Goal: Information Seeking & Learning: Learn about a topic

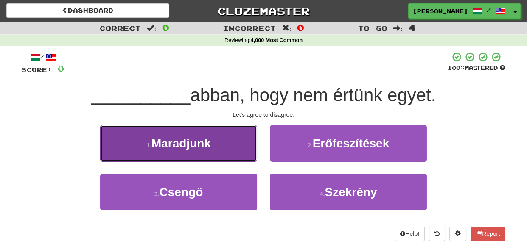
click at [237, 150] on button "1 . Maradjunk" at bounding box center [178, 143] width 157 height 37
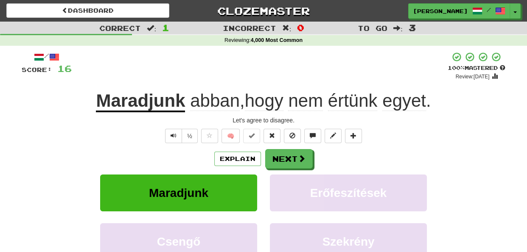
click at [346, 163] on div "Explain Next" at bounding box center [263, 159] width 483 height 20
click at [291, 155] on button "Next" at bounding box center [289, 160] width 48 height 20
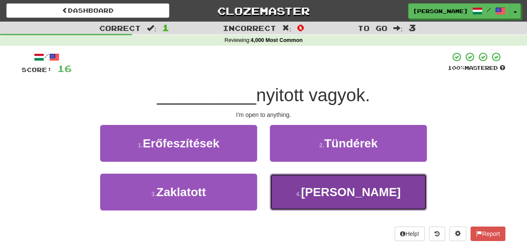
click at [293, 193] on button "4 . Bármire" at bounding box center [348, 192] width 157 height 37
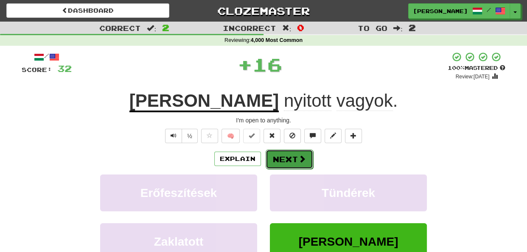
click at [282, 165] on button "Next" at bounding box center [289, 160] width 48 height 20
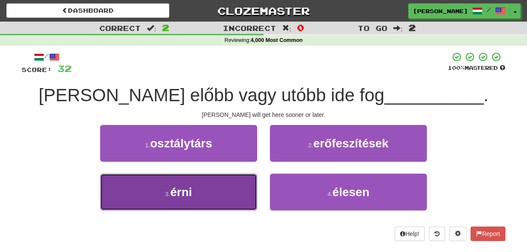
click at [231, 184] on button "3 . érni" at bounding box center [178, 192] width 157 height 37
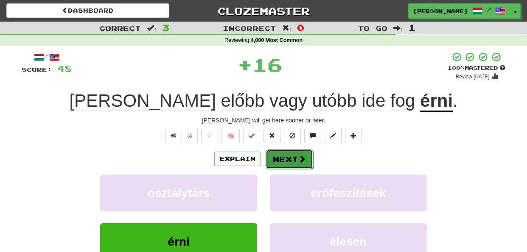
click at [283, 159] on button "Next" at bounding box center [289, 160] width 48 height 20
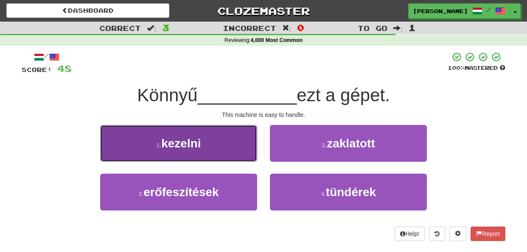
click at [235, 142] on button "1 . kezelni" at bounding box center [178, 143] width 157 height 37
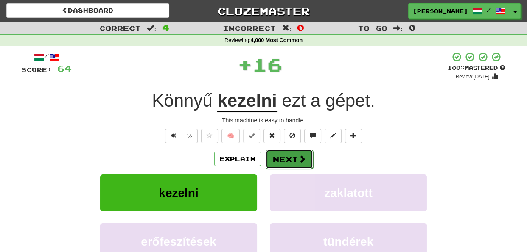
click at [288, 156] on button "Next" at bounding box center [289, 160] width 48 height 20
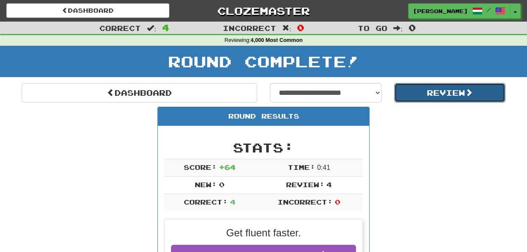
click at [434, 95] on button "Review" at bounding box center [450, 93] width 112 height 20
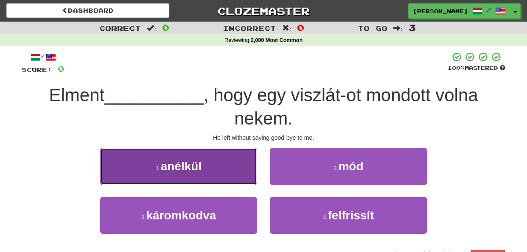
click at [245, 165] on button "1 . anélkül" at bounding box center [178, 166] width 157 height 37
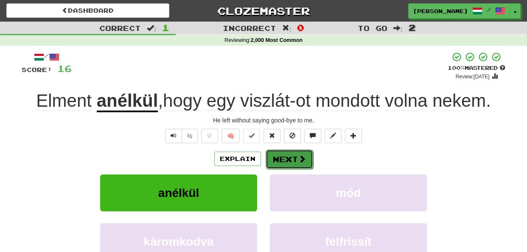
click at [287, 160] on button "Next" at bounding box center [289, 160] width 48 height 20
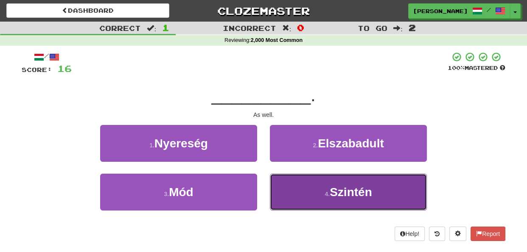
click at [285, 193] on button "4 . [GEOGRAPHIC_DATA]" at bounding box center [348, 192] width 157 height 37
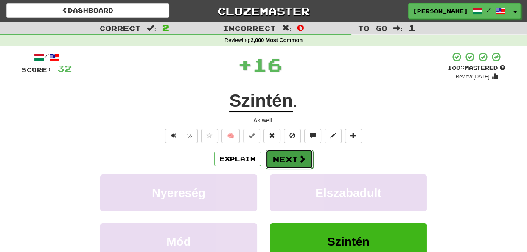
click at [280, 155] on button "Next" at bounding box center [289, 160] width 48 height 20
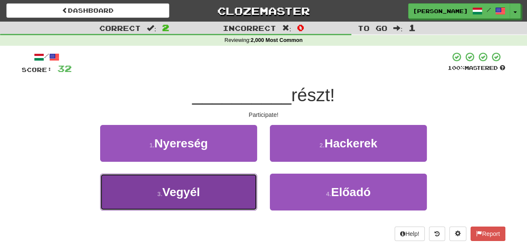
click at [248, 188] on button "3 . Vegyél" at bounding box center [178, 192] width 157 height 37
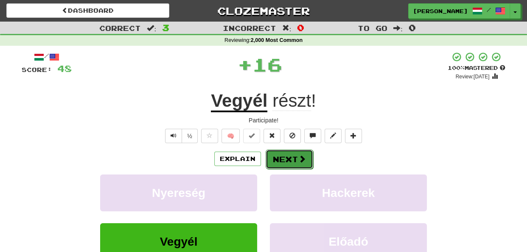
click at [280, 155] on button "Next" at bounding box center [289, 160] width 48 height 20
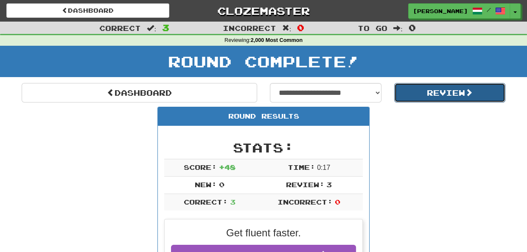
click at [429, 94] on button "Review" at bounding box center [450, 93] width 112 height 20
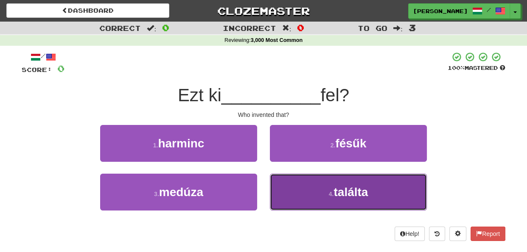
click at [294, 196] on button "4 . találta" at bounding box center [348, 192] width 157 height 37
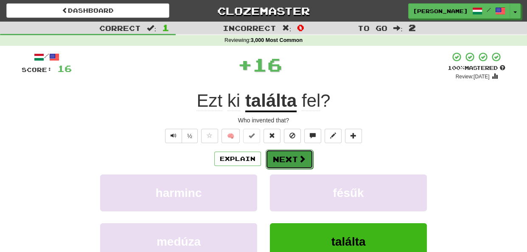
click at [284, 156] on button "Next" at bounding box center [289, 160] width 48 height 20
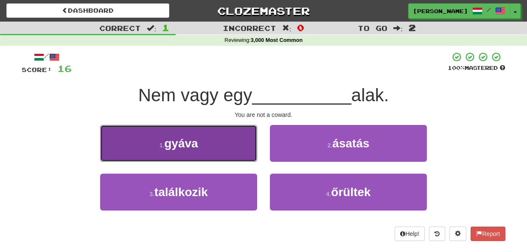
click at [230, 151] on button "1 . gyáva" at bounding box center [178, 143] width 157 height 37
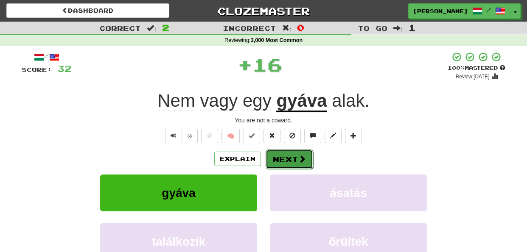
click at [298, 159] on span at bounding box center [302, 159] width 8 height 8
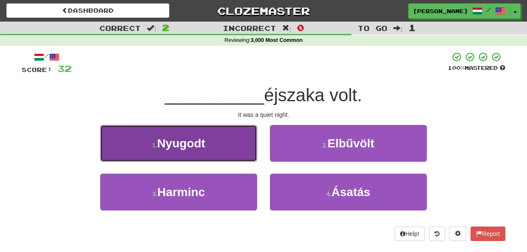
click at [245, 149] on button "1 . Nyugodt" at bounding box center [178, 143] width 157 height 37
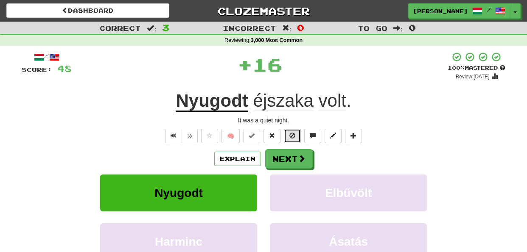
click at [288, 135] on button at bounding box center [292, 136] width 17 height 14
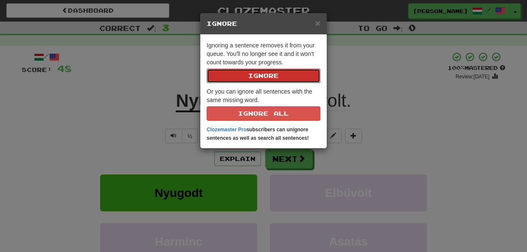
click at [276, 77] on button "Ignore" at bounding box center [264, 76] width 114 height 14
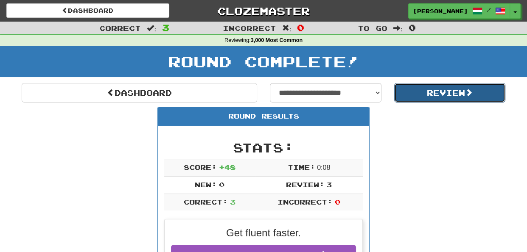
click at [439, 97] on button "Review" at bounding box center [450, 93] width 112 height 20
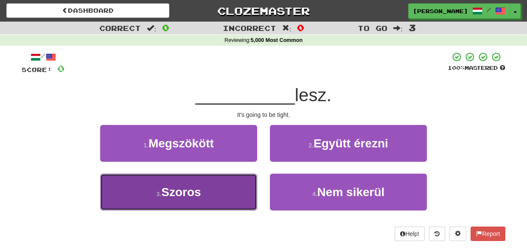
click at [249, 183] on button "3 . Szoros" at bounding box center [178, 192] width 157 height 37
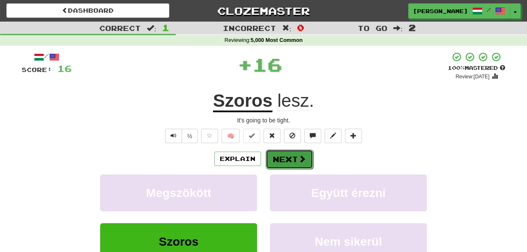
click at [285, 160] on button "Next" at bounding box center [289, 160] width 48 height 20
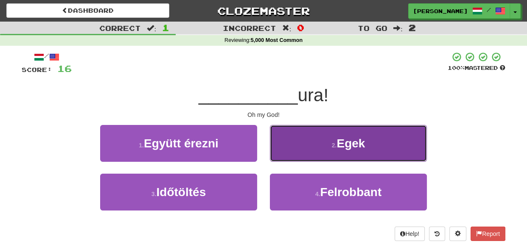
click at [293, 148] on button "2 . Egek" at bounding box center [348, 143] width 157 height 37
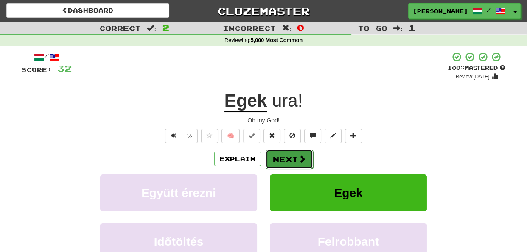
click at [286, 160] on button "Next" at bounding box center [289, 160] width 48 height 20
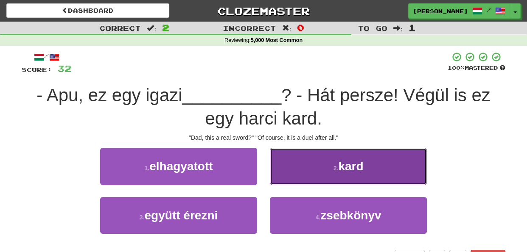
click at [293, 177] on button "2 . kard" at bounding box center [348, 166] width 157 height 37
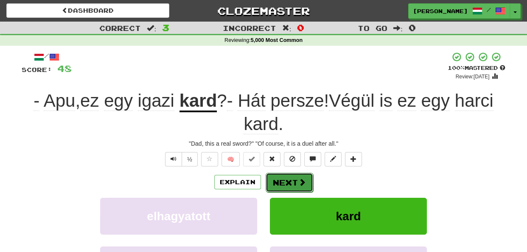
click at [282, 184] on button "Next" at bounding box center [289, 183] width 48 height 20
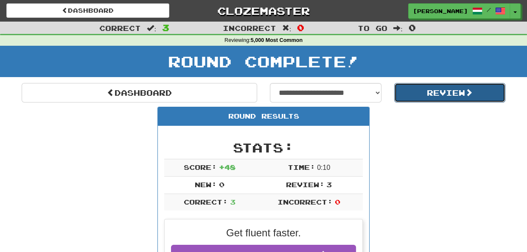
click at [443, 99] on button "Review" at bounding box center [450, 93] width 112 height 20
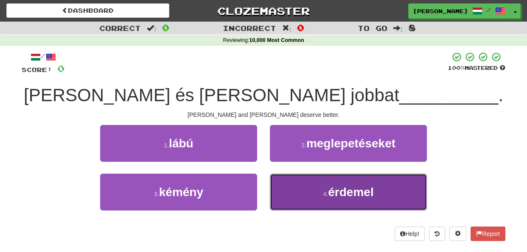
click at [304, 193] on button "4 . érdemel" at bounding box center [348, 192] width 157 height 37
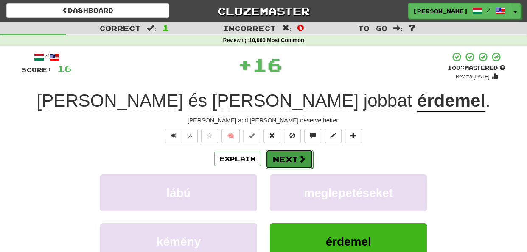
click at [284, 164] on button "Next" at bounding box center [289, 160] width 48 height 20
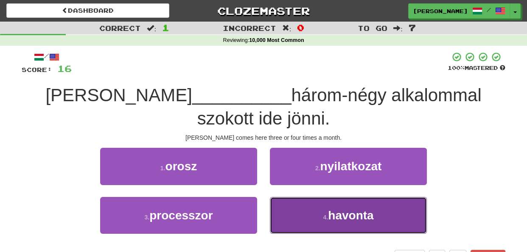
click at [279, 197] on button "4 . havonta" at bounding box center [348, 215] width 157 height 37
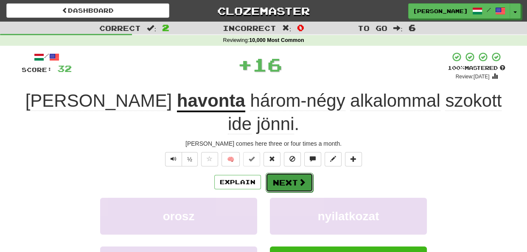
click at [279, 173] on button "Next" at bounding box center [289, 183] width 48 height 20
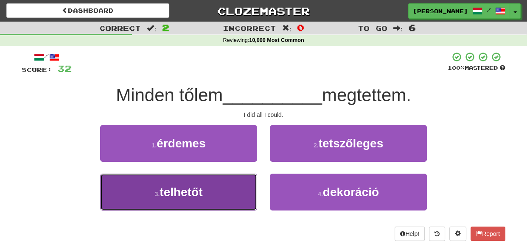
click at [238, 186] on button "3 . telhetőt" at bounding box center [178, 192] width 157 height 37
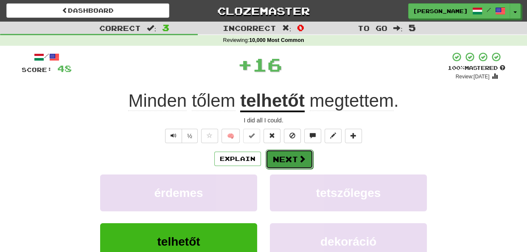
click at [277, 155] on button "Next" at bounding box center [289, 160] width 48 height 20
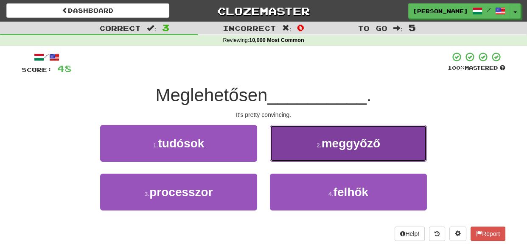
click at [299, 148] on button "2 . meggyőző" at bounding box center [348, 143] width 157 height 37
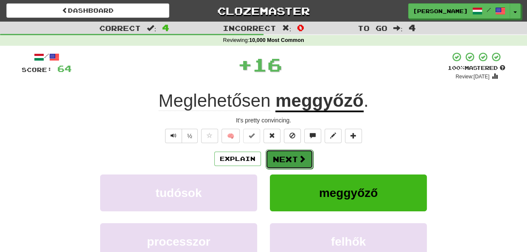
click at [290, 156] on button "Next" at bounding box center [289, 160] width 48 height 20
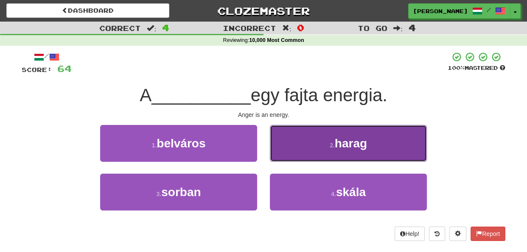
click at [292, 145] on button "2 . harag" at bounding box center [348, 143] width 157 height 37
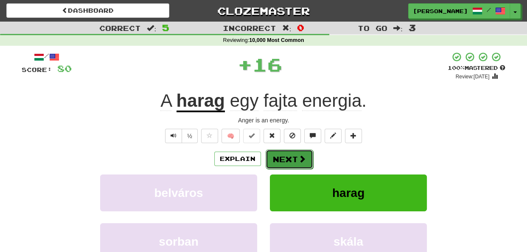
click at [287, 155] on button "Next" at bounding box center [289, 160] width 48 height 20
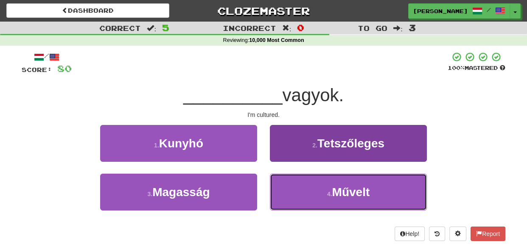
click at [305, 190] on button "4 . Művelt" at bounding box center [348, 192] width 157 height 37
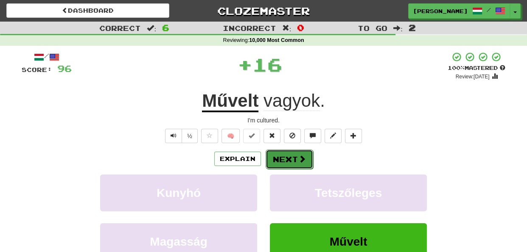
click at [282, 155] on button "Next" at bounding box center [289, 160] width 48 height 20
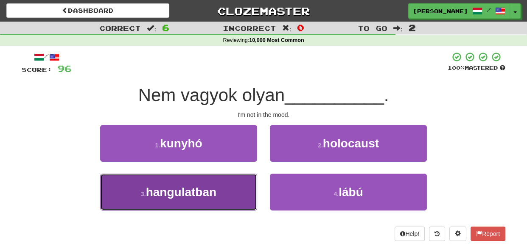
click at [236, 197] on button "3 . hangulatban" at bounding box center [178, 192] width 157 height 37
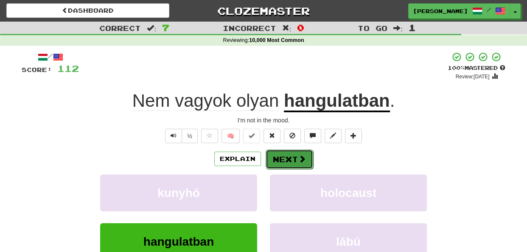
click at [283, 156] on button "Next" at bounding box center [289, 160] width 48 height 20
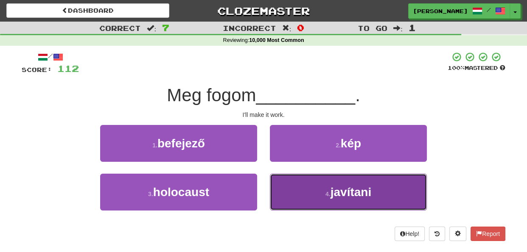
click at [274, 185] on button "4 . javítani" at bounding box center [348, 192] width 157 height 37
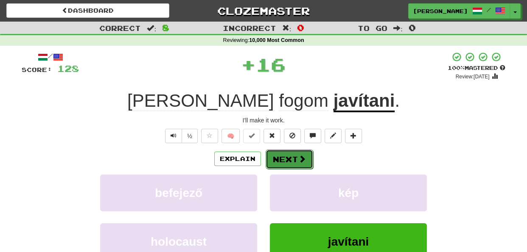
click at [274, 158] on button "Next" at bounding box center [289, 160] width 48 height 20
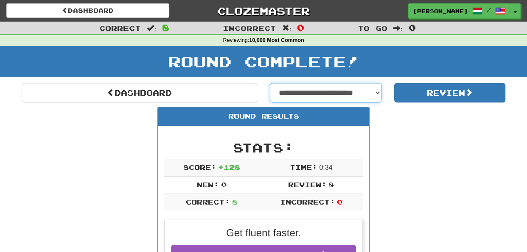
click at [377, 91] on select "**********" at bounding box center [326, 93] width 112 height 20
select select "**********"
click at [270, 83] on select "**********" at bounding box center [326, 93] width 112 height 20
select select "**********"
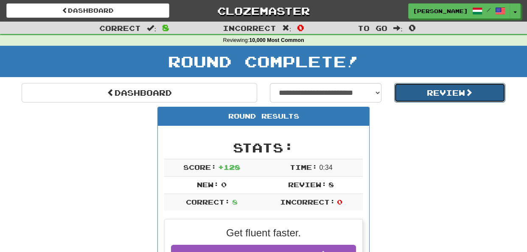
click at [435, 95] on button "Review" at bounding box center [450, 93] width 112 height 20
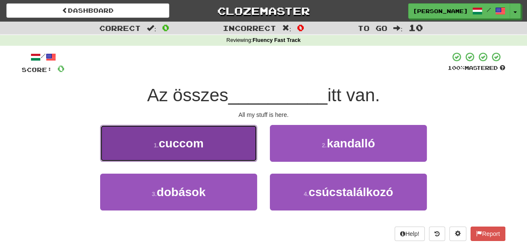
click at [238, 145] on button "1 . cuccom" at bounding box center [178, 143] width 157 height 37
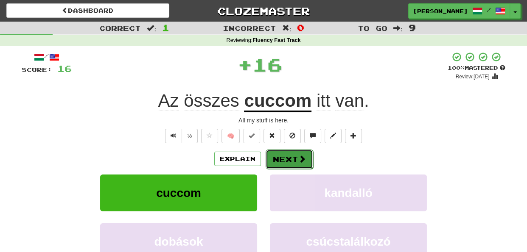
click at [279, 159] on button "Next" at bounding box center [289, 160] width 48 height 20
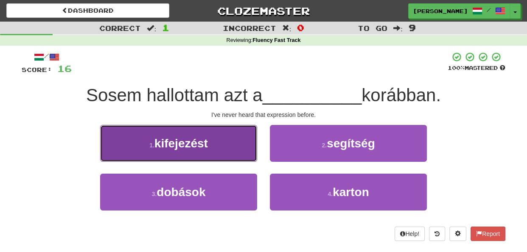
click at [239, 149] on button "1 . kifejezést" at bounding box center [178, 143] width 157 height 37
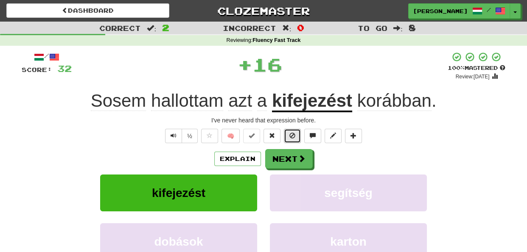
click at [289, 135] on span at bounding box center [292, 136] width 6 height 6
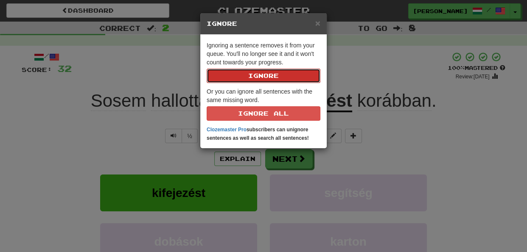
click at [282, 70] on button "Ignore" at bounding box center [264, 76] width 114 height 14
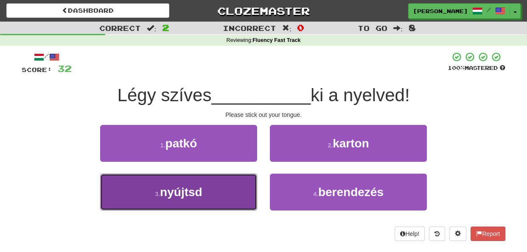
click at [237, 210] on button "3 . nyújtsd" at bounding box center [178, 192] width 157 height 37
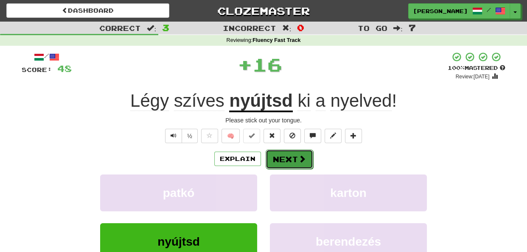
click at [281, 158] on button "Next" at bounding box center [289, 160] width 48 height 20
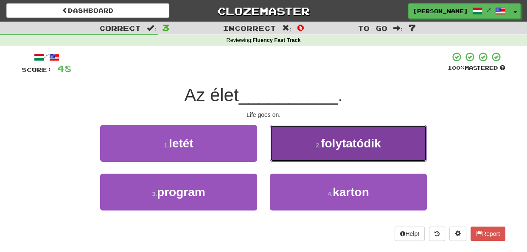
click at [286, 151] on button "2 . folytatódik" at bounding box center [348, 143] width 157 height 37
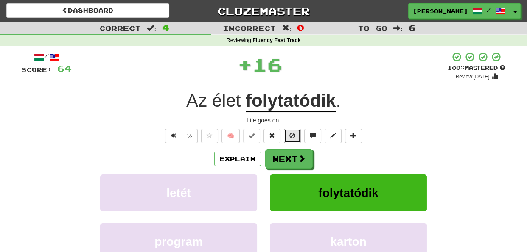
click at [290, 135] on span at bounding box center [292, 136] width 6 height 6
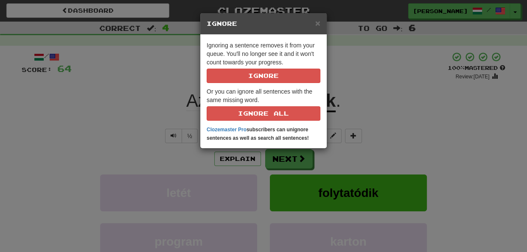
click at [270, 68] on p "Ignoring a sentence removes it from your queue. You'll no longer see it and it …" at bounding box center [264, 62] width 114 height 42
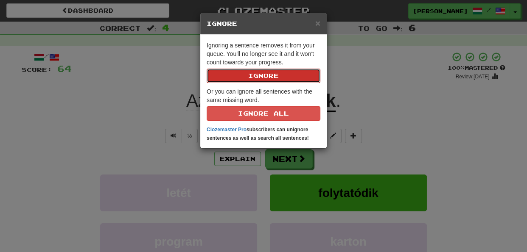
click at [270, 71] on button "Ignore" at bounding box center [264, 76] width 114 height 14
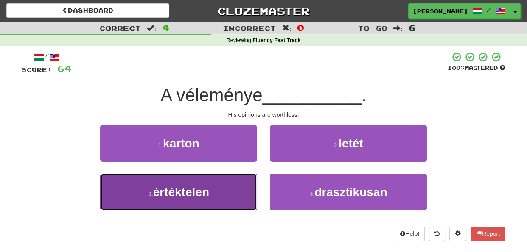
click at [251, 182] on button "3 . értéktelen" at bounding box center [178, 192] width 157 height 37
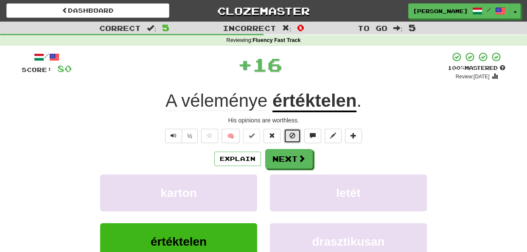
click at [291, 134] on span at bounding box center [292, 136] width 6 height 6
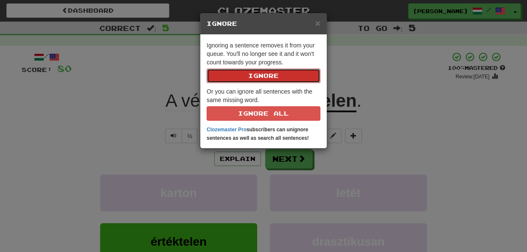
click at [275, 78] on button "Ignore" at bounding box center [264, 76] width 114 height 14
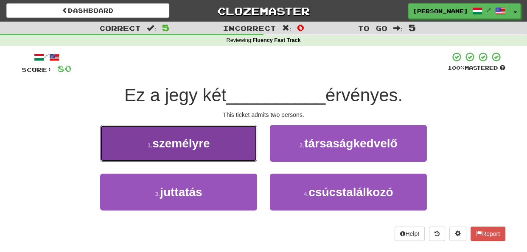
click at [242, 150] on button "1 . személyre" at bounding box center [178, 143] width 157 height 37
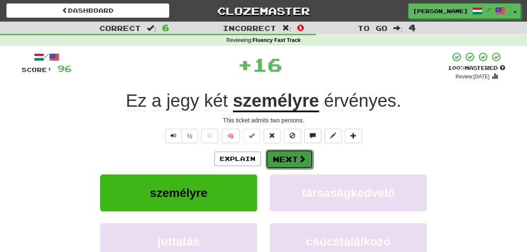
click at [282, 160] on button "Next" at bounding box center [289, 160] width 48 height 20
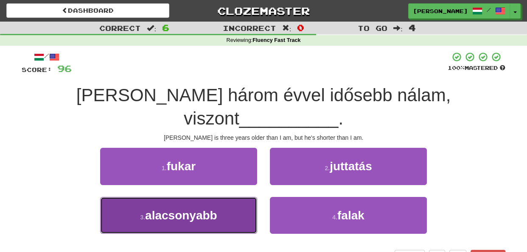
click at [244, 197] on button "3 . alacsonyabb" at bounding box center [178, 215] width 157 height 37
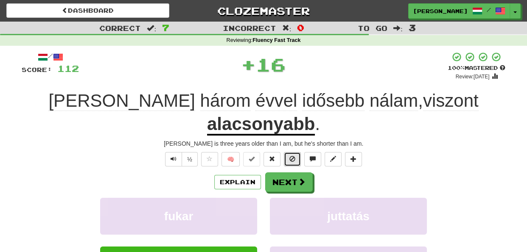
click at [291, 156] on span at bounding box center [292, 159] width 6 height 6
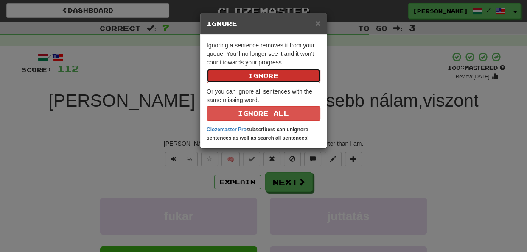
click at [268, 78] on button "Ignore" at bounding box center [264, 76] width 114 height 14
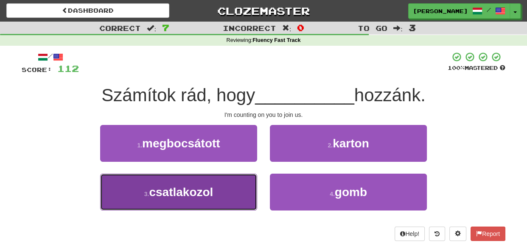
click at [246, 186] on button "3 . csatlakozol" at bounding box center [178, 192] width 157 height 37
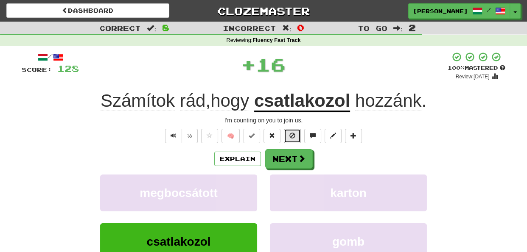
click at [291, 136] on span at bounding box center [292, 136] width 6 height 6
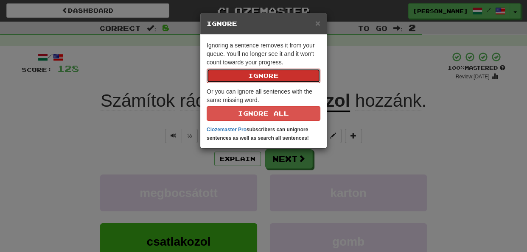
click at [265, 76] on button "Ignore" at bounding box center [264, 76] width 114 height 14
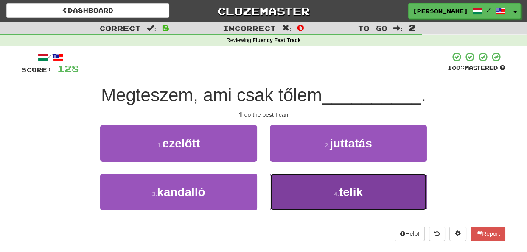
click at [287, 183] on button "4 . telik" at bounding box center [348, 192] width 157 height 37
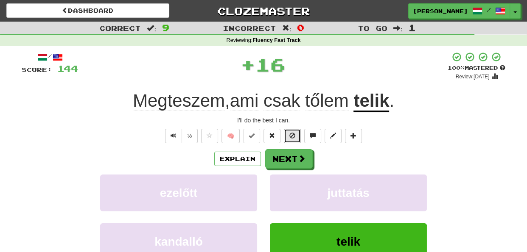
click at [290, 137] on span at bounding box center [292, 136] width 6 height 6
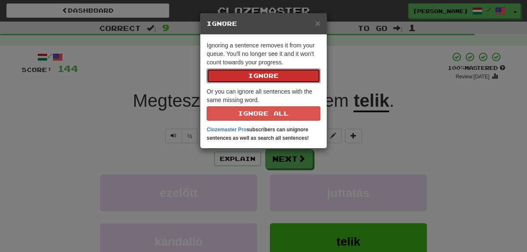
click at [274, 75] on button "Ignore" at bounding box center [264, 76] width 114 height 14
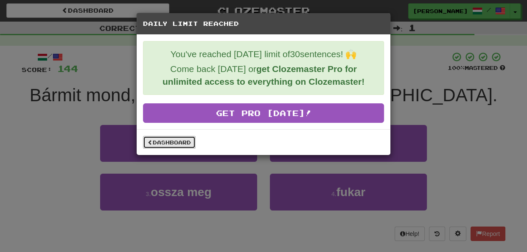
click at [172, 146] on link "Dashboard" at bounding box center [169, 142] width 53 height 13
